Goal: Navigation & Orientation: Understand site structure

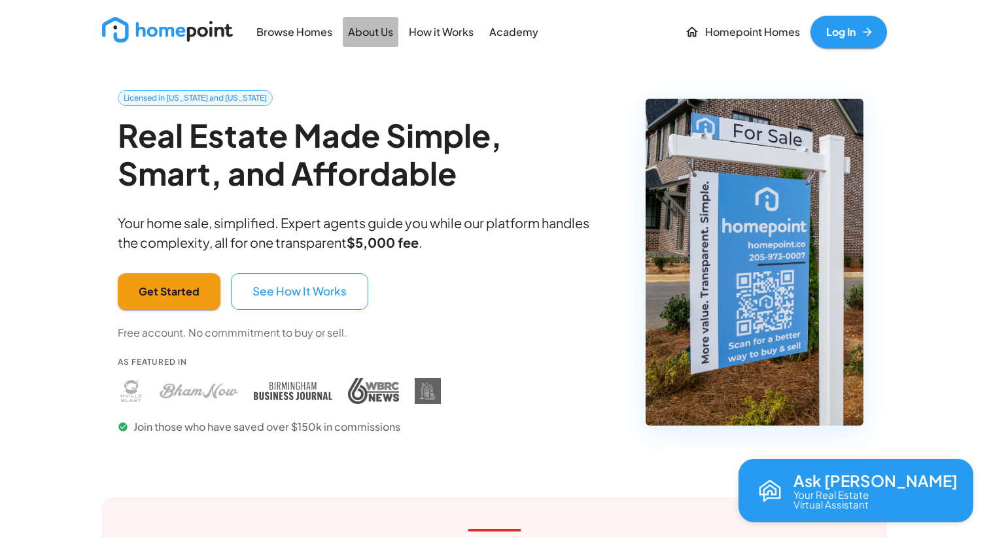
click at [376, 27] on p "About Us" at bounding box center [370, 32] width 45 height 15
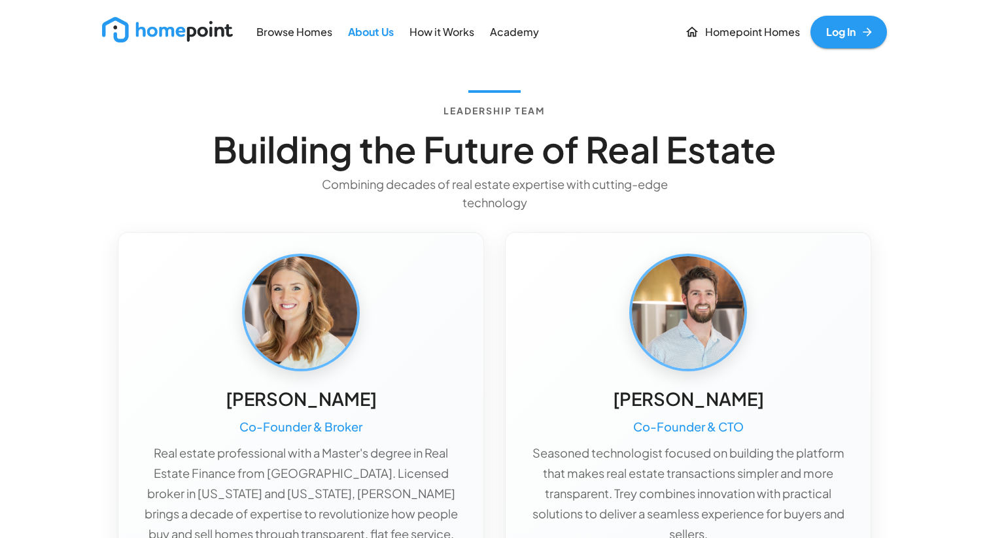
click at [433, 26] on p "How it Works" at bounding box center [441, 32] width 65 height 15
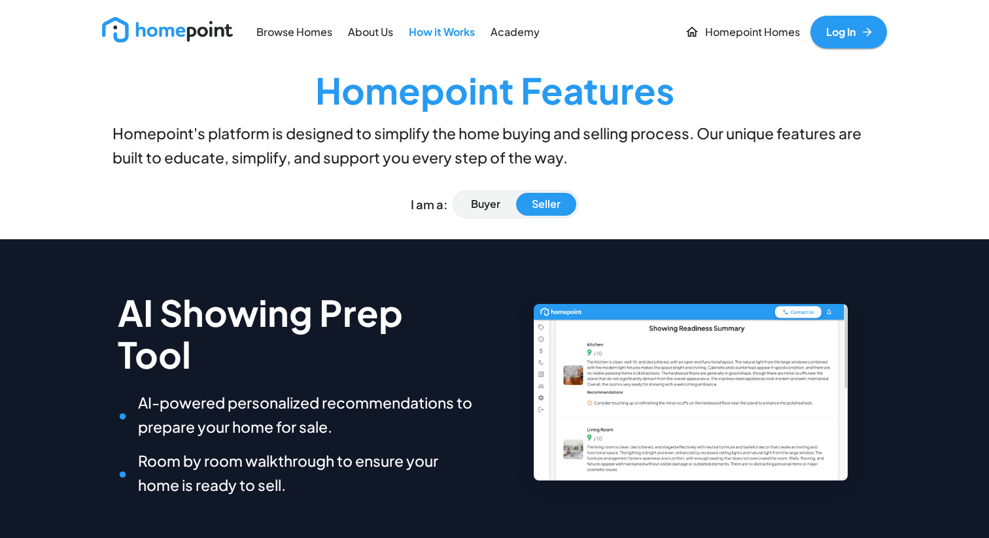
click at [351, 33] on p "About Us" at bounding box center [370, 32] width 45 height 15
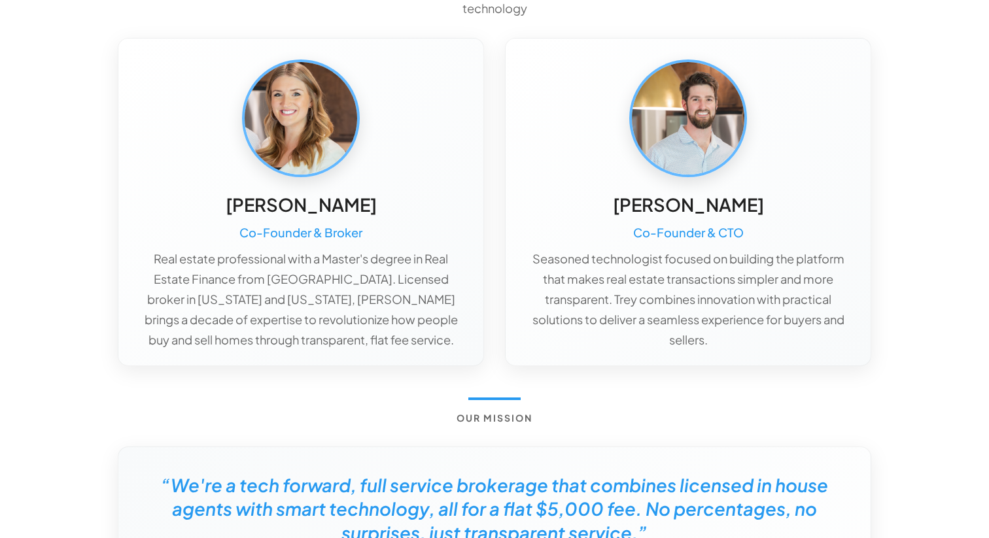
scroll to position [255, 0]
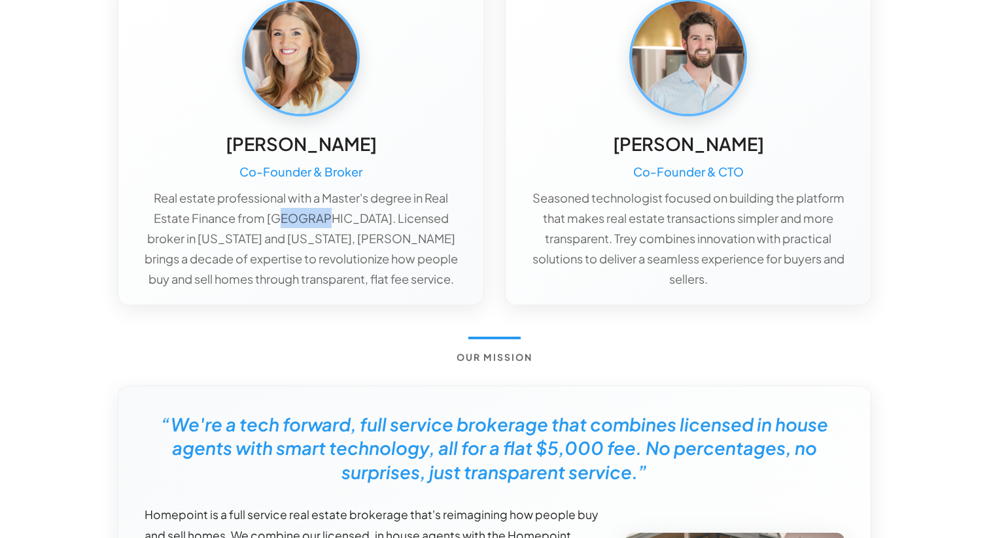
drag, startPoint x: 283, startPoint y: 219, endPoint x: 328, endPoint y: 227, distance: 45.8
click at [327, 226] on p "Real estate professional with a Master's degree in Real Estate Finance from [GE…" at bounding box center [300, 238] width 323 height 101
click at [328, 227] on p "Real estate professional with a Master's degree in Real Estate Finance from [GE…" at bounding box center [300, 238] width 323 height 101
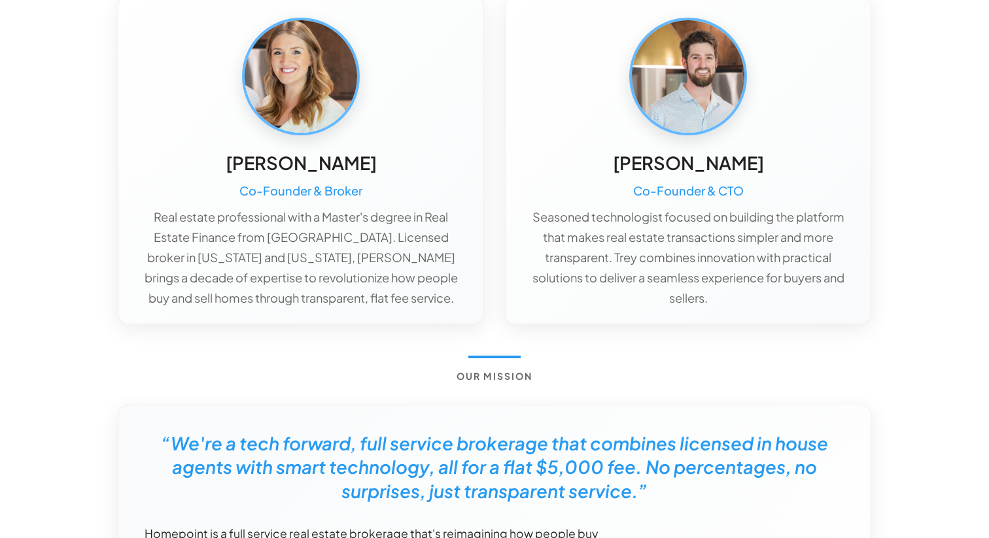
scroll to position [235, 0]
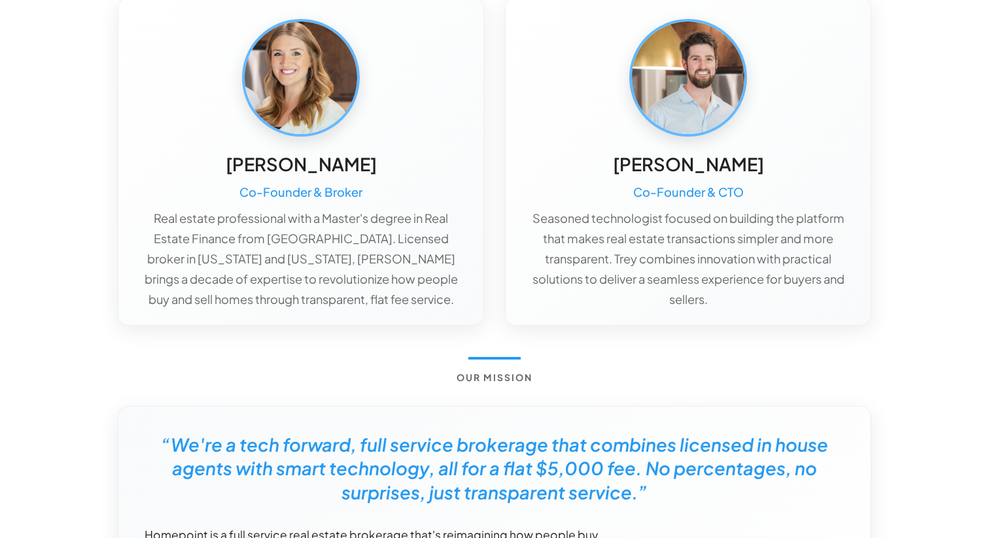
click at [324, 169] on h5 "[PERSON_NAME]" at bounding box center [301, 164] width 151 height 24
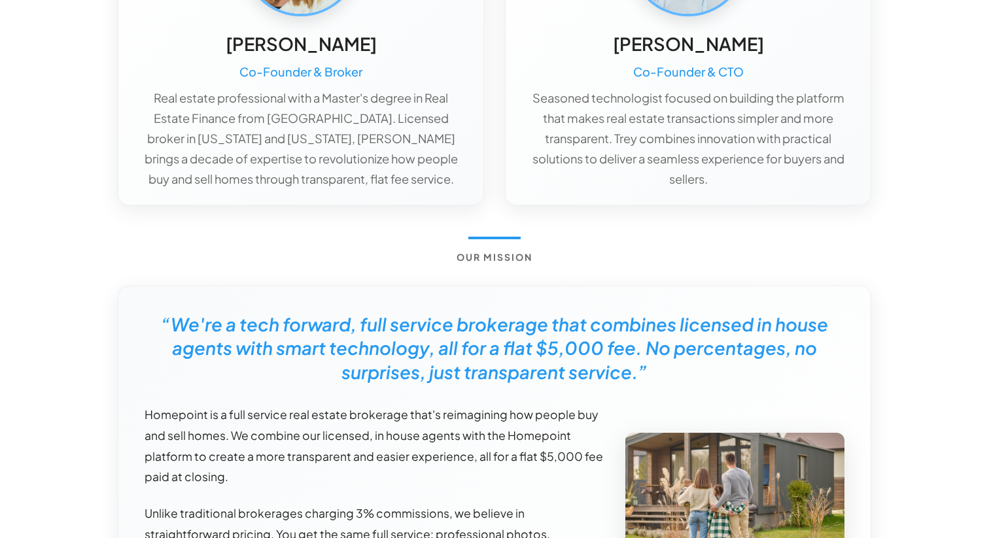
scroll to position [0, 0]
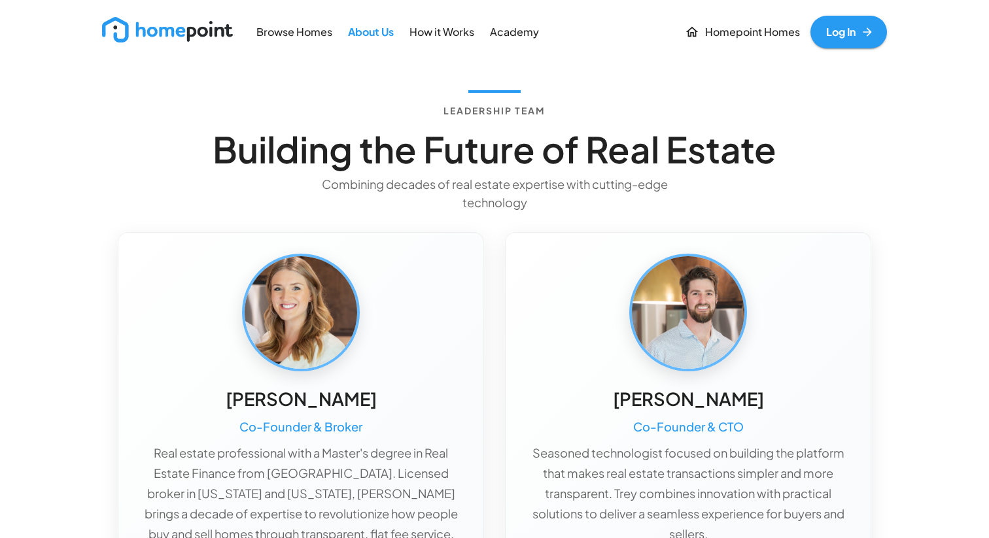
click at [162, 33] on img at bounding box center [167, 30] width 131 height 26
